Goal: Transaction & Acquisition: Book appointment/travel/reservation

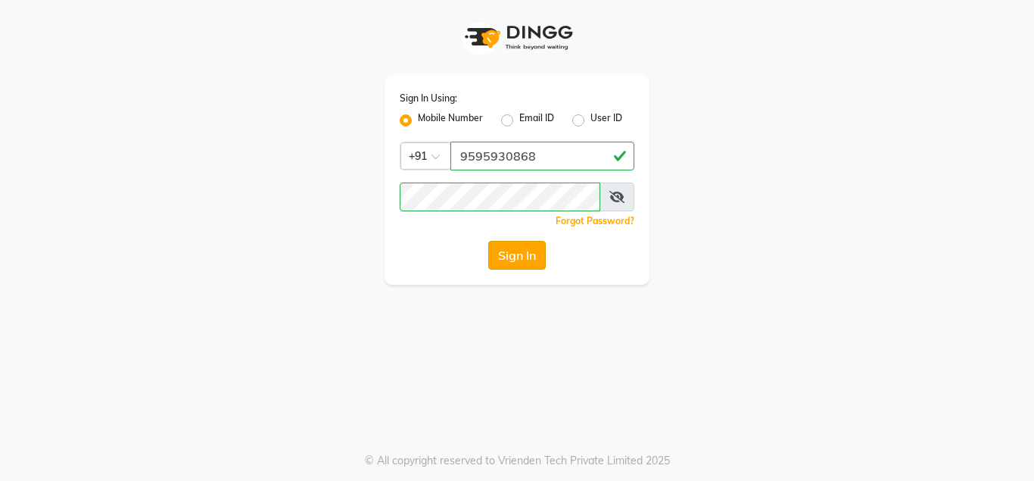
click at [523, 251] on button "Sign In" at bounding box center [517, 255] width 58 height 29
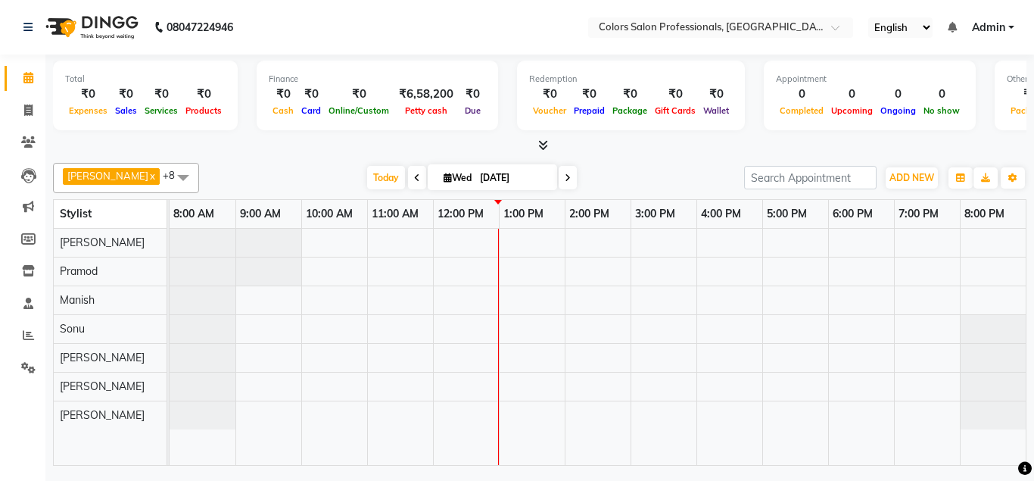
click at [547, 297] on div at bounding box center [598, 347] width 856 height 237
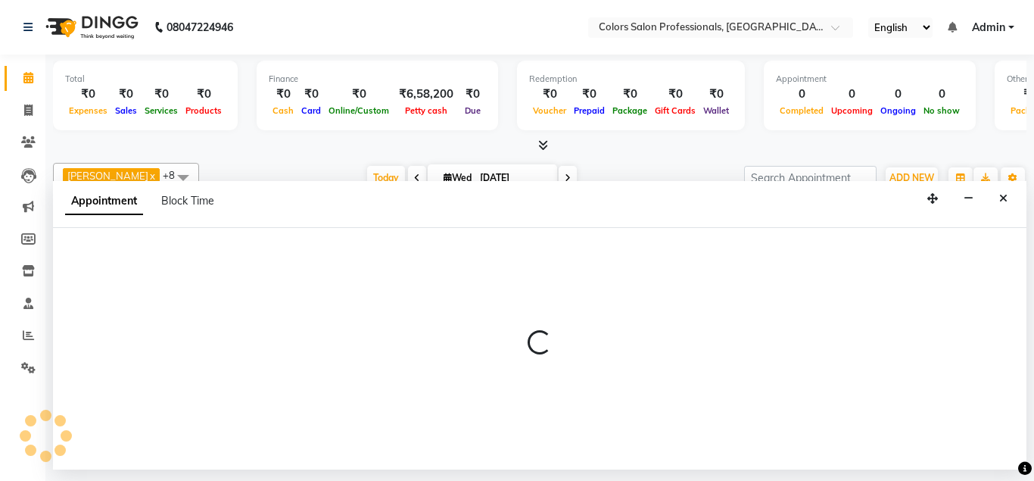
select select "60230"
select select "tentative"
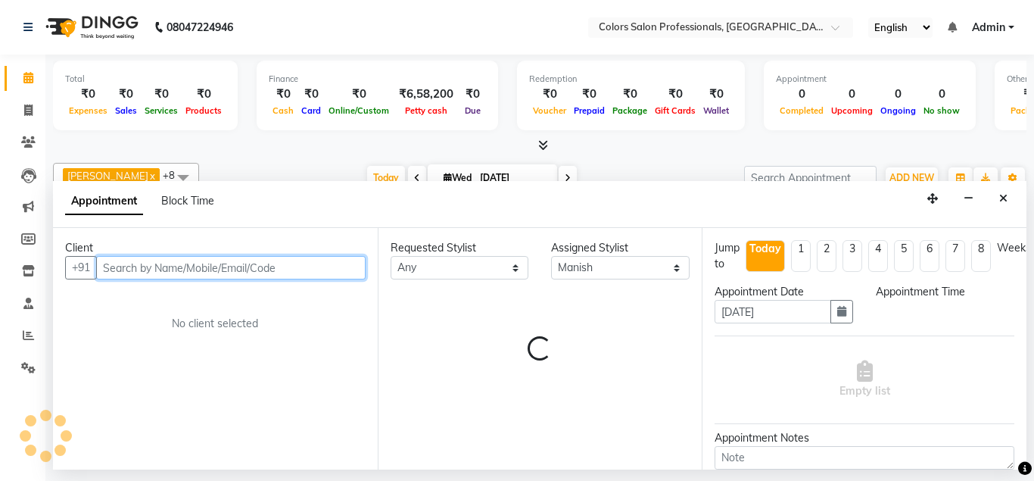
select select "780"
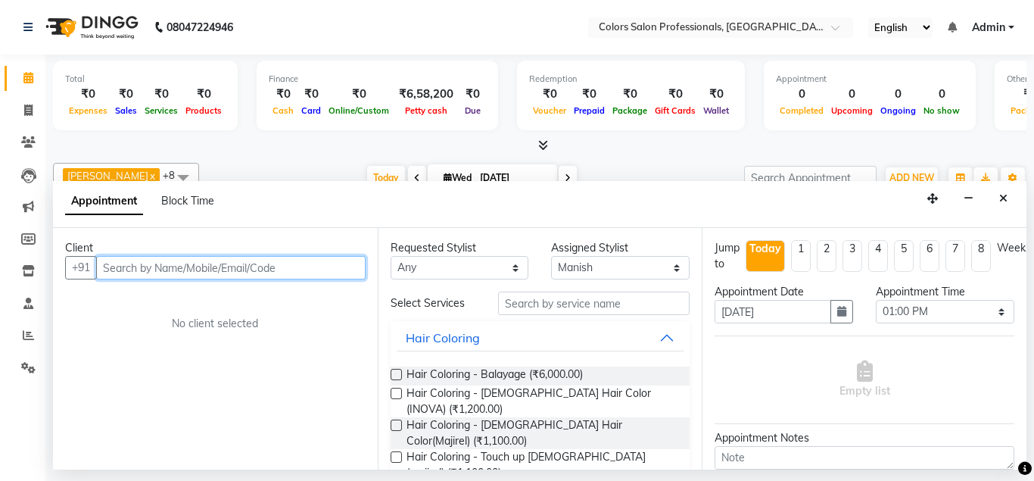
click at [267, 263] on input "text" at bounding box center [230, 267] width 269 height 23
type input "8411976622"
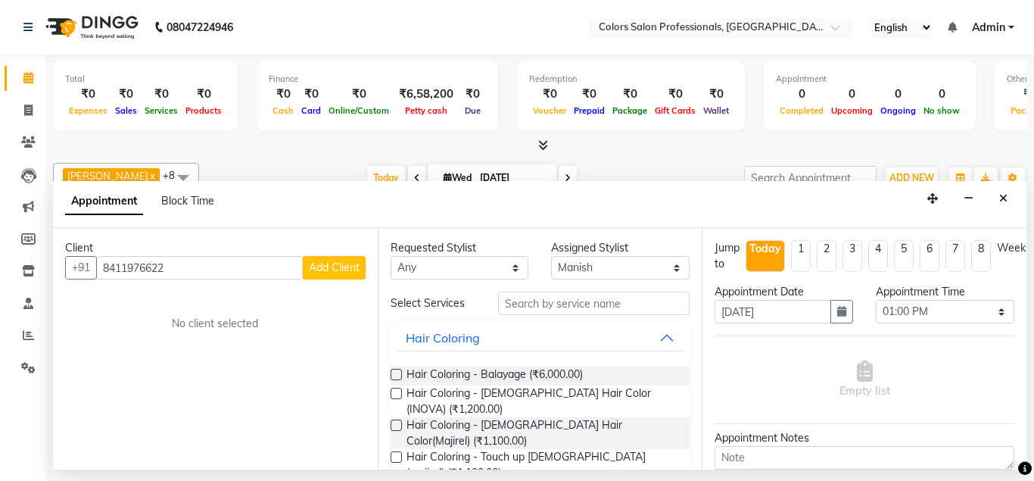
click at [319, 270] on span "Add Client" at bounding box center [334, 267] width 51 height 14
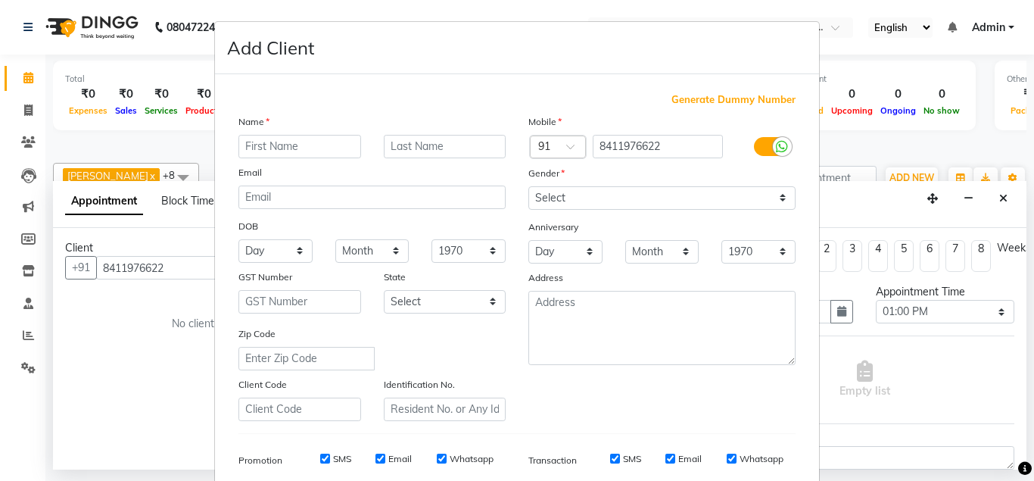
click at [301, 143] on input "text" at bounding box center [299, 146] width 123 height 23
click at [294, 144] on input "text" at bounding box center [299, 146] width 123 height 23
type input "[PERSON_NAME]"
click at [422, 148] on input "text" at bounding box center [445, 146] width 123 height 23
type input "Renault"
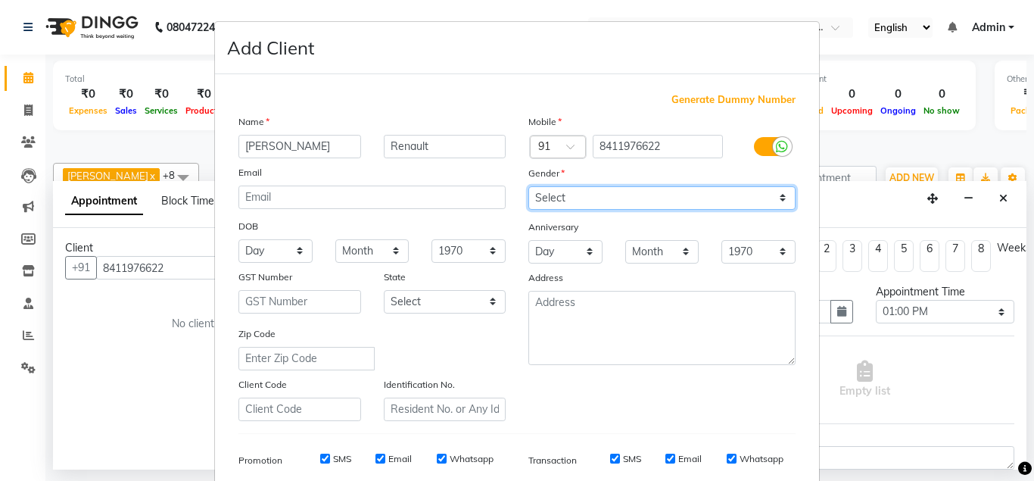
select select "[DEMOGRAPHIC_DATA]"
click option "[DEMOGRAPHIC_DATA]" at bounding box center [0, 0] width 0 height 0
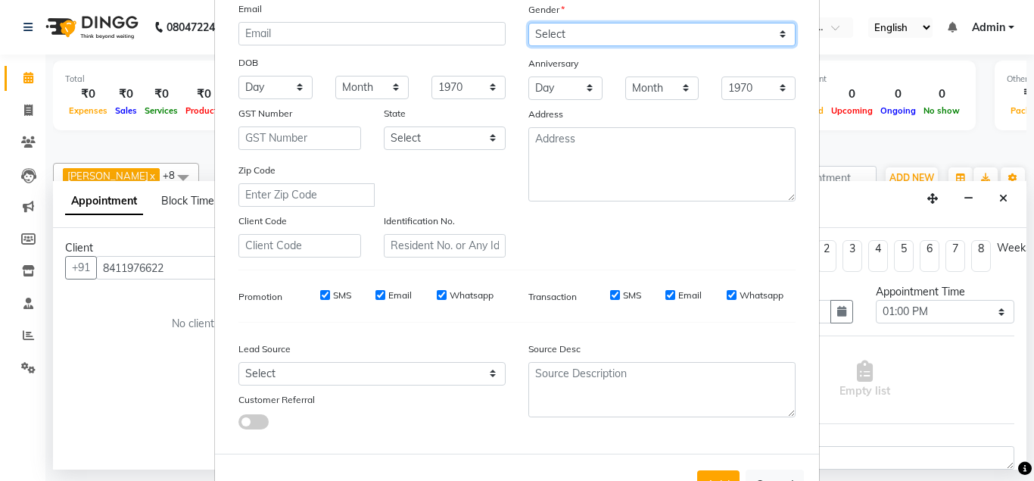
scroll to position [218, 0]
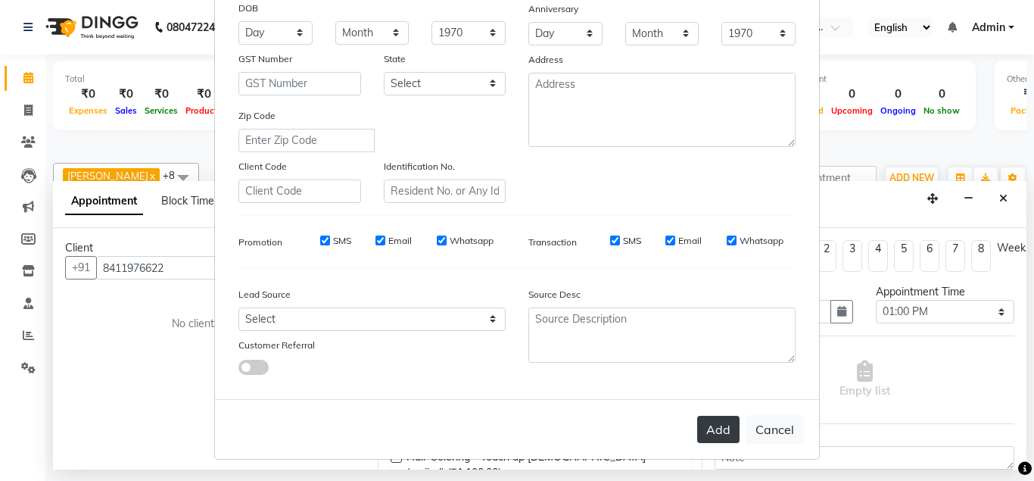
click at [711, 423] on button "Add" at bounding box center [718, 429] width 42 height 27
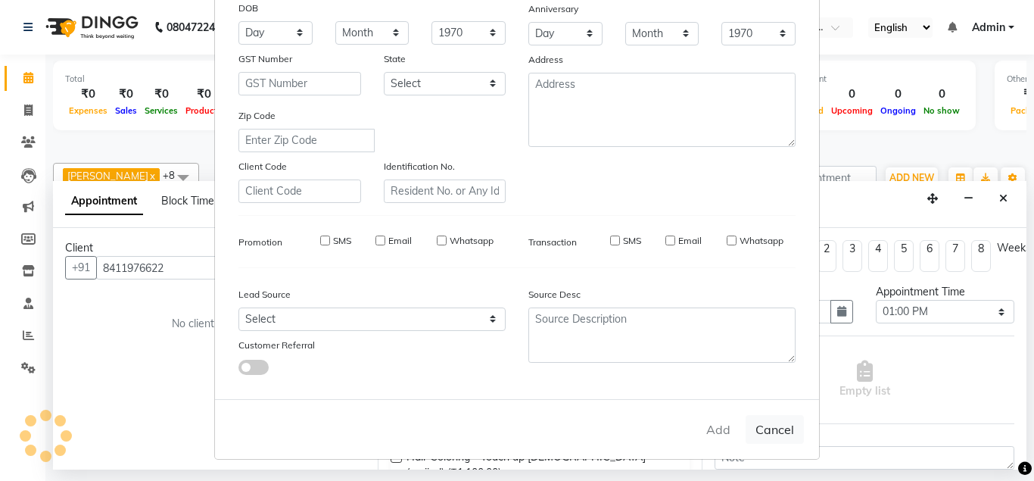
select select
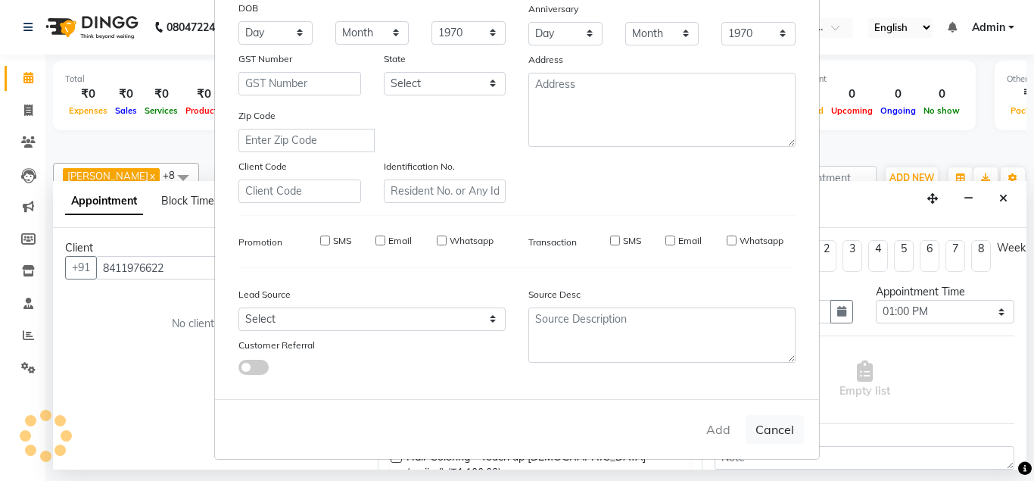
select select
checkbox input "false"
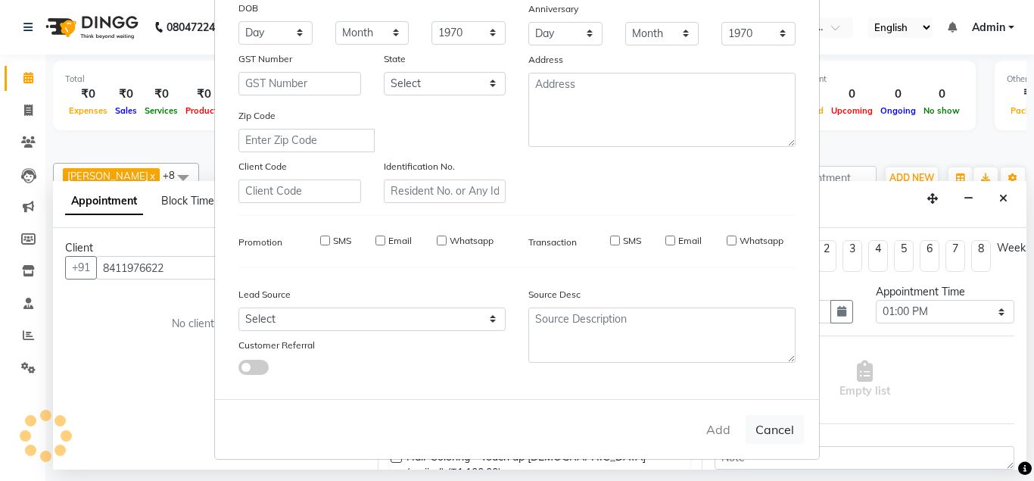
checkbox input "false"
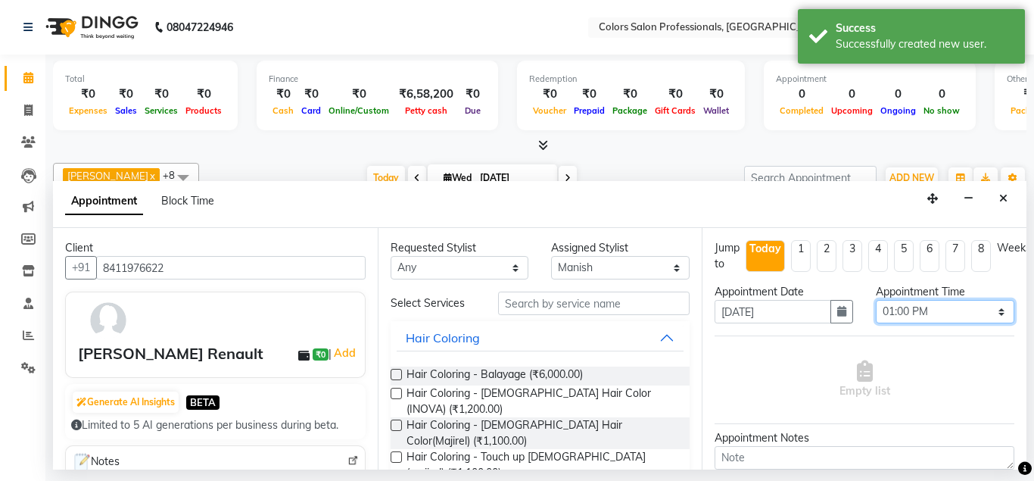
click at [876, 300] on select "Select 09:00 AM 09:15 AM 09:30 AM 09:45 AM 10:00 AM 10:15 AM 10:30 AM 10:45 AM …" at bounding box center [945, 311] width 139 height 23
select select "840"
click option "02:00 PM" at bounding box center [0, 0] width 0 height 0
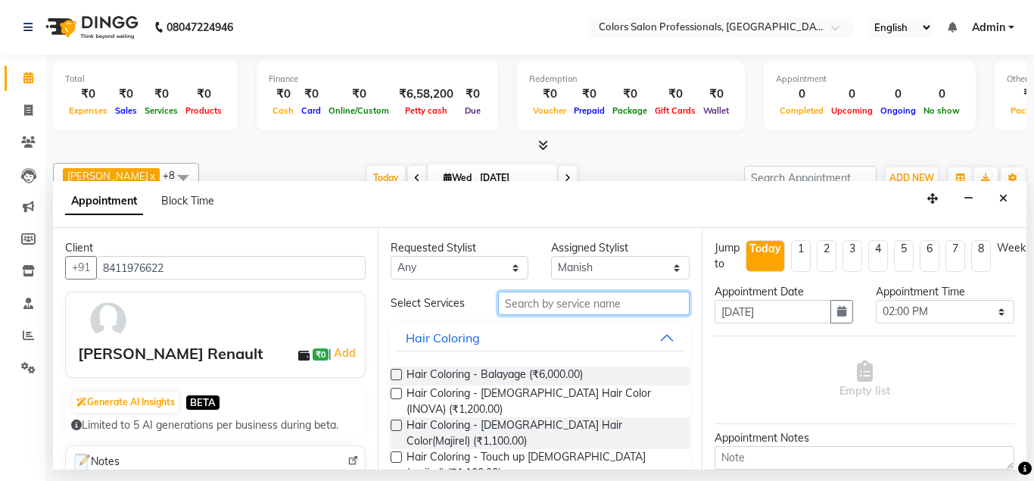
click at [574, 298] on input "text" at bounding box center [594, 302] width 192 height 23
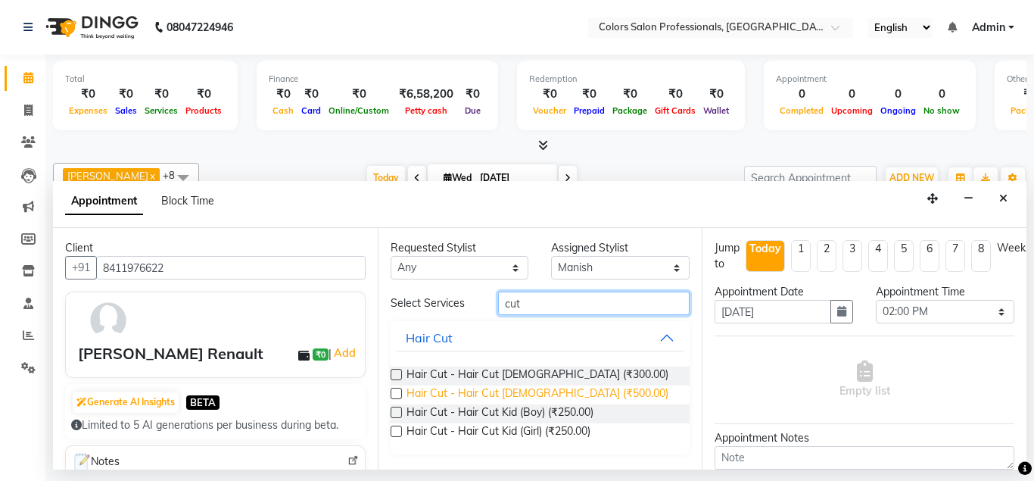
type input "cut"
click at [542, 394] on span "Hair Cut - Hair Cut [DEMOGRAPHIC_DATA] (₹500.00)" at bounding box center [537, 394] width 262 height 19
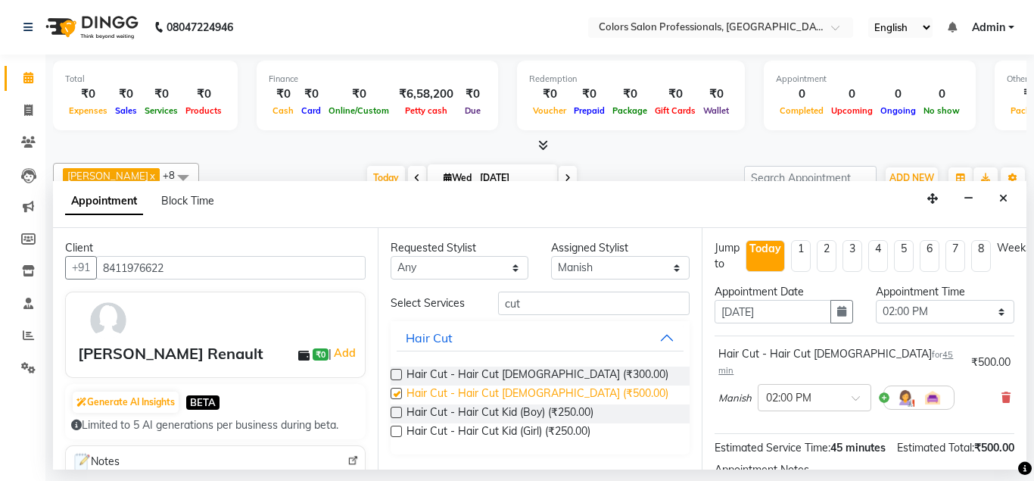
checkbox input "false"
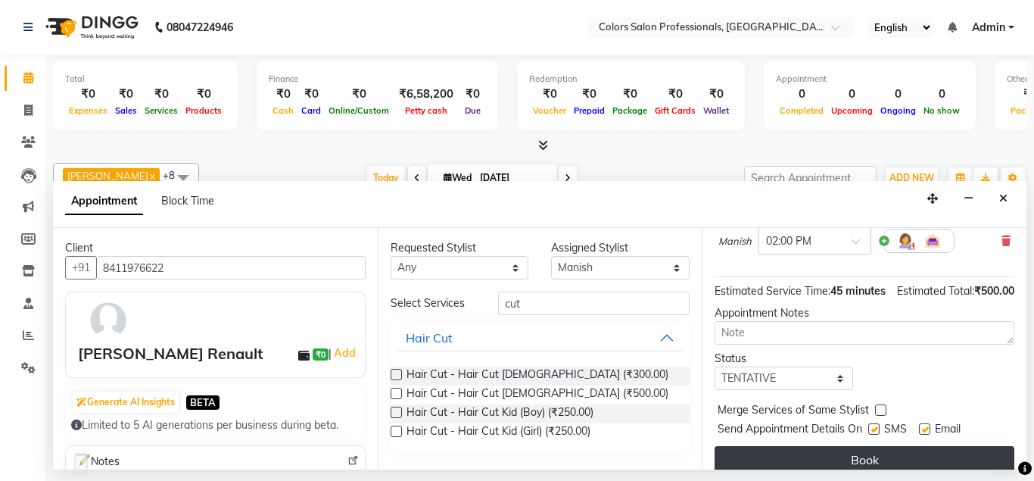
click at [783, 447] on button "Book" at bounding box center [864, 459] width 300 height 27
